Goal: Information Seeking & Learning: Find specific fact

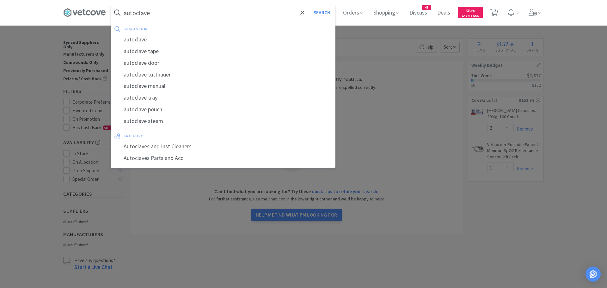
select select "2"
select select "1"
click at [36, 8] on div "autoclave Search suggestion autoclave autoclave tape autoclave door autoclave t…" at bounding box center [303, 12] width 607 height 25
click at [212, 9] on input "autoclave" at bounding box center [223, 12] width 224 height 15
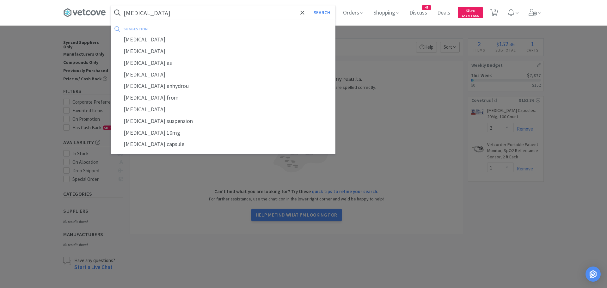
type input "[MEDICAL_DATA]"
click at [309, 5] on button "Search" at bounding box center [322, 12] width 26 height 15
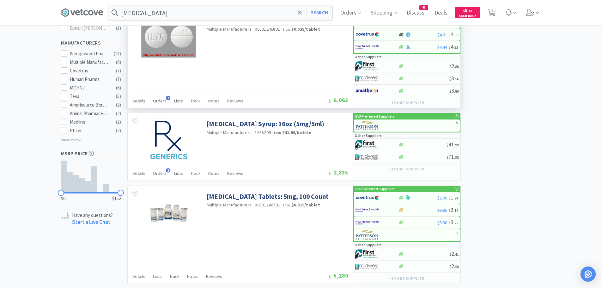
scroll to position [306, 0]
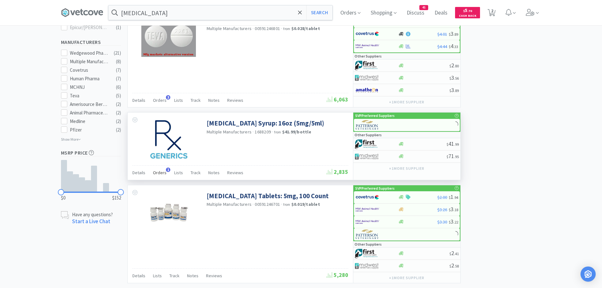
click at [161, 172] on span "Orders" at bounding box center [160, 173] width 14 height 6
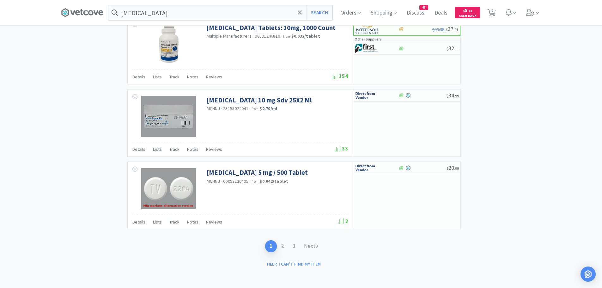
scroll to position [1192, 0]
click at [283, 243] on link "2" at bounding box center [282, 246] width 11 height 12
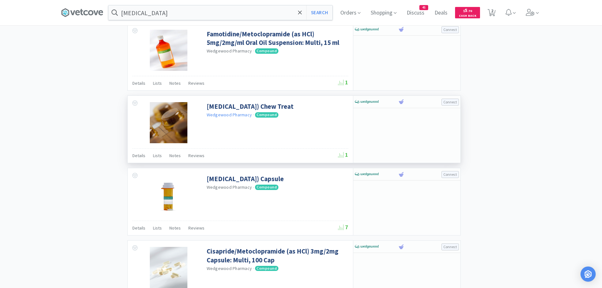
scroll to position [875, 0]
